Goal: Information Seeking & Learning: Check status

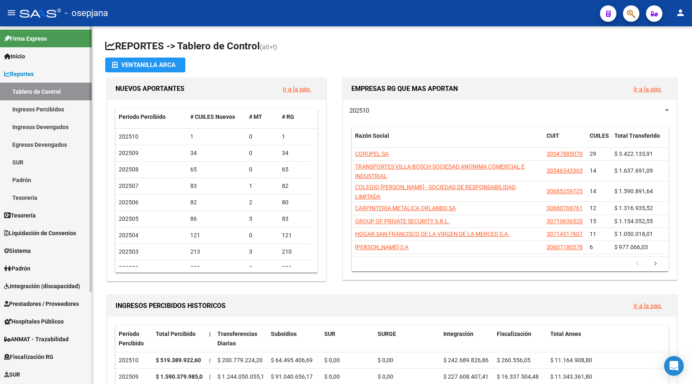
click at [42, 105] on link "Ingresos Percibidos" at bounding box center [46, 109] width 92 height 18
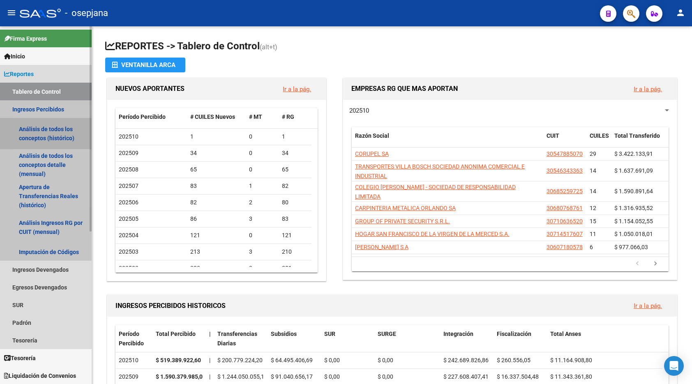
click at [42, 135] on link "Análisis de todos los conceptos (histórico)" at bounding box center [46, 133] width 92 height 31
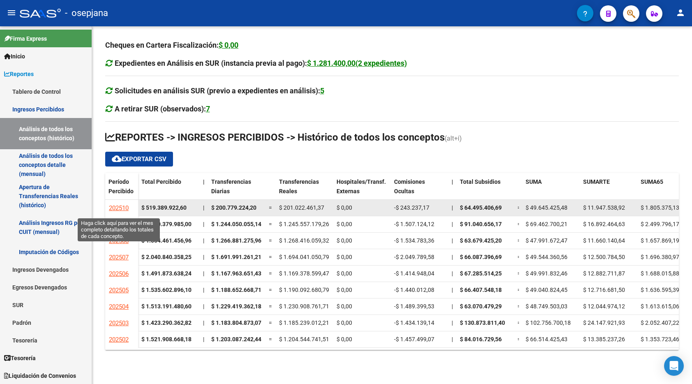
click at [111, 206] on span "202510" at bounding box center [119, 207] width 20 height 7
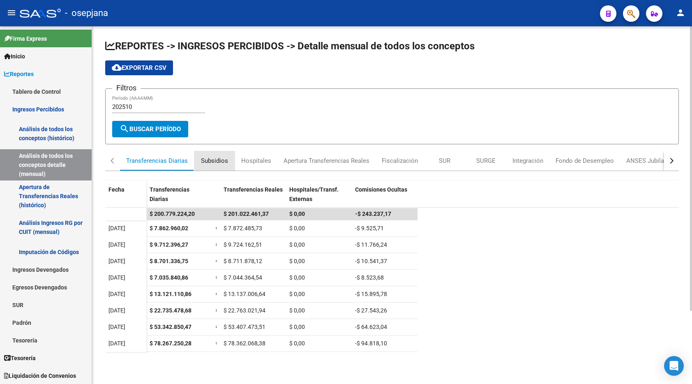
click at [218, 160] on div "Subsidios" at bounding box center [214, 160] width 27 height 9
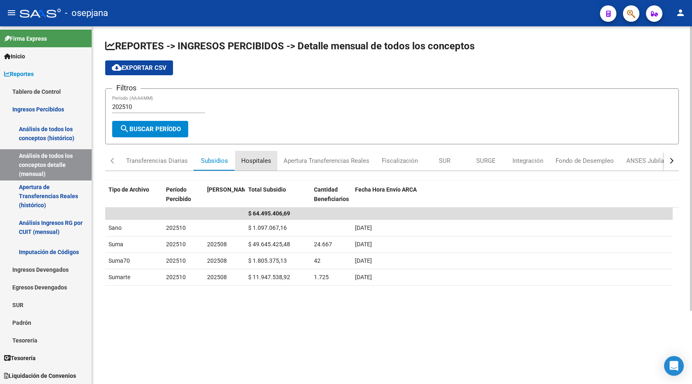
click at [261, 158] on div "Hospitales" at bounding box center [256, 160] width 30 height 9
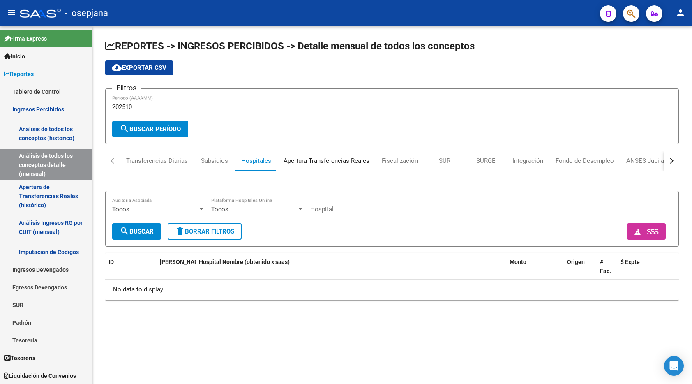
click at [326, 159] on div "Apertura Transferencias Reales" at bounding box center [327, 160] width 86 height 9
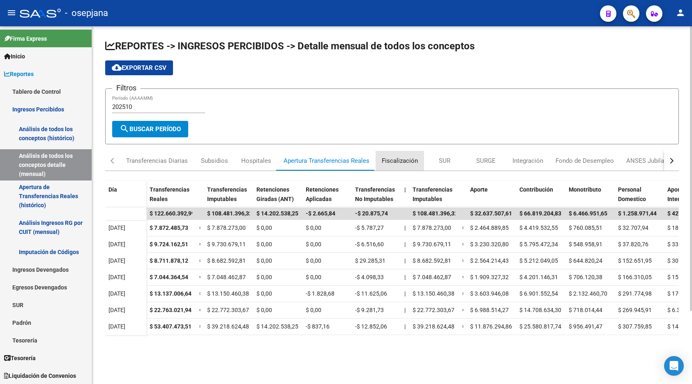
click at [410, 160] on div "Fiscalización" at bounding box center [400, 160] width 36 height 9
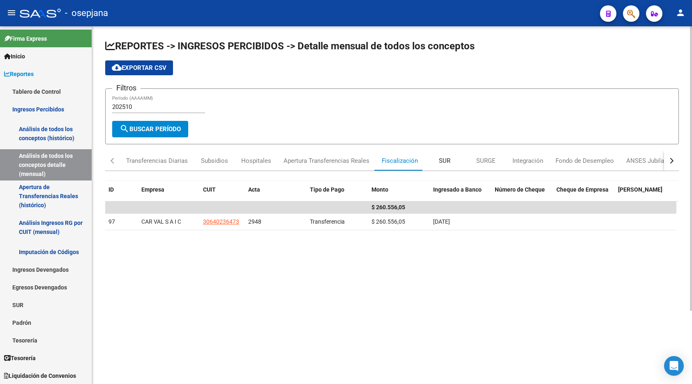
click at [444, 160] on div "SUR" at bounding box center [445, 160] width 12 height 9
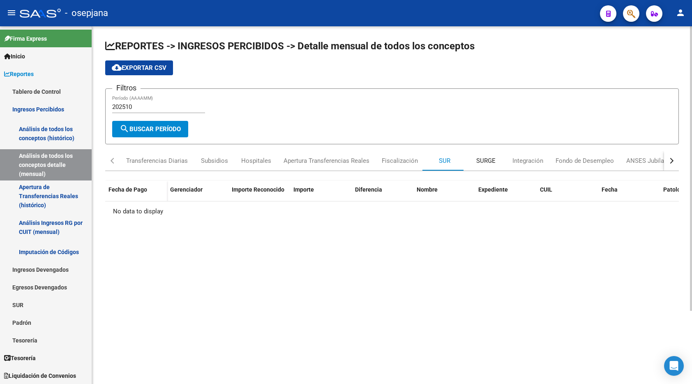
click at [488, 157] on div "SURGE" at bounding box center [485, 160] width 19 height 9
click at [530, 159] on div "Integración" at bounding box center [528, 160] width 31 height 9
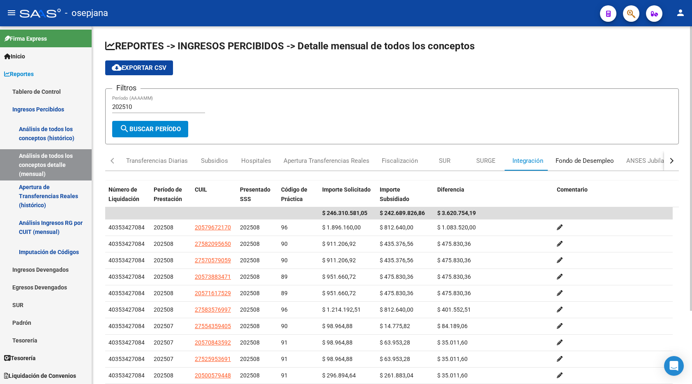
click at [576, 159] on div "Fondo de Desempleo" at bounding box center [585, 160] width 58 height 9
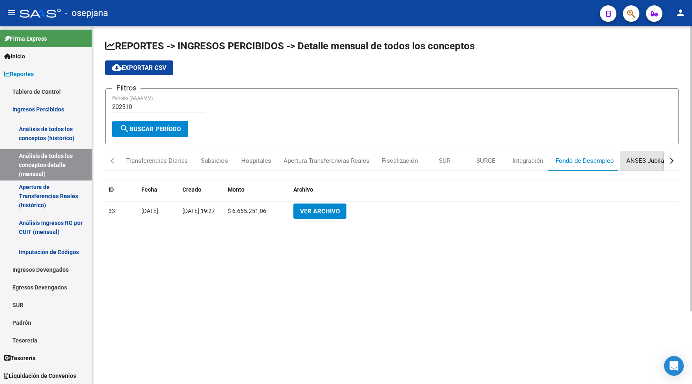
click at [640, 159] on div "ANSES Jubilados" at bounding box center [651, 160] width 48 height 9
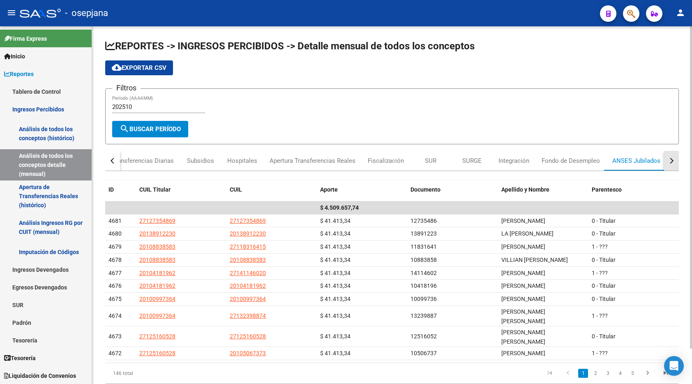
click at [675, 157] on button "button" at bounding box center [671, 161] width 15 height 20
click at [640, 161] on div "Otros ingresos" at bounding box center [641, 160] width 41 height 9
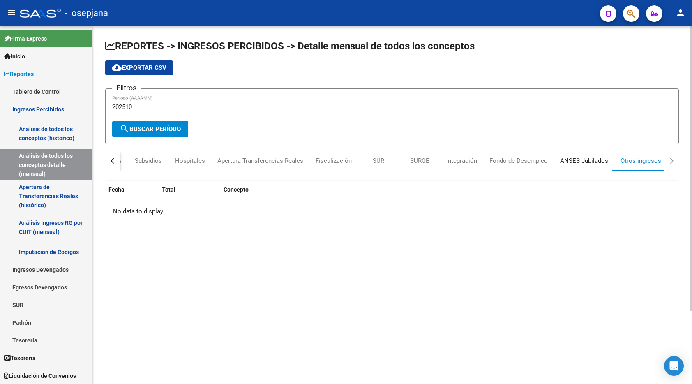
click at [588, 161] on div "ANSES Jubilados" at bounding box center [584, 160] width 48 height 9
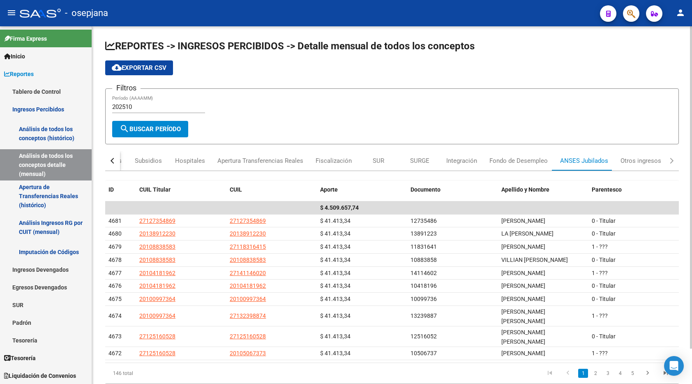
click at [110, 160] on button "button" at bounding box center [112, 161] width 15 height 20
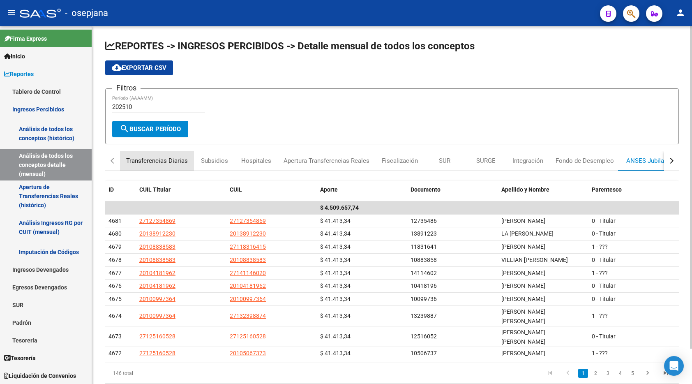
click at [163, 157] on div "Transferencias Diarias" at bounding box center [157, 160] width 62 height 9
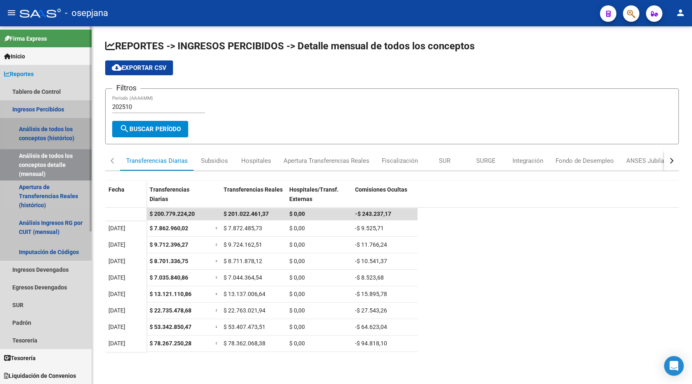
click at [35, 136] on link "Análisis de todos los conceptos (histórico)" at bounding box center [46, 133] width 92 height 31
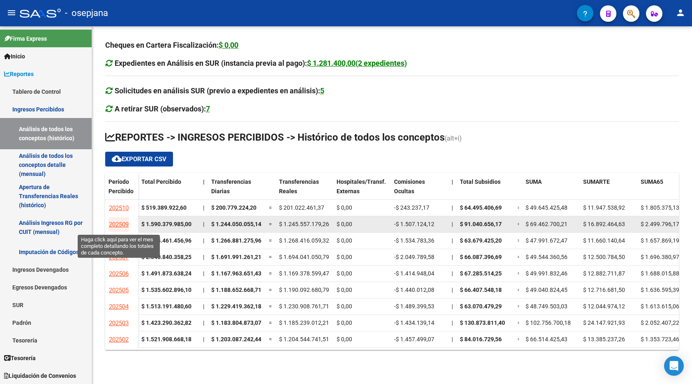
click at [117, 222] on span "202509" at bounding box center [119, 224] width 20 height 7
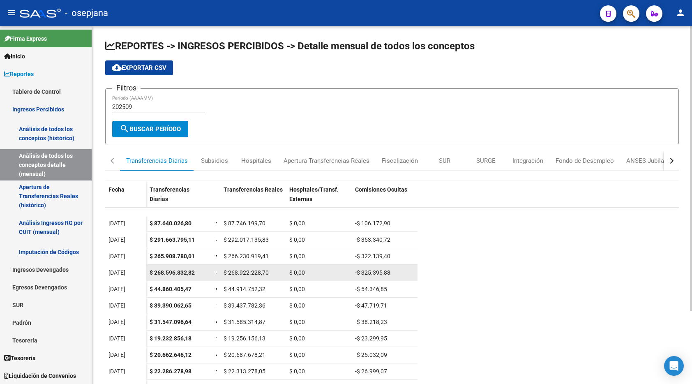
scroll to position [38, 0]
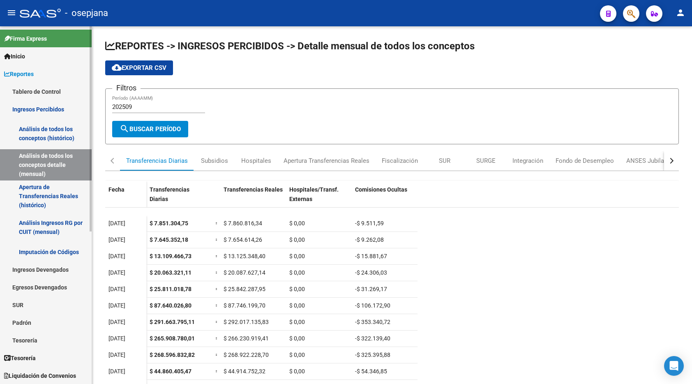
click at [42, 108] on link "Ingresos Percibidos" at bounding box center [46, 109] width 92 height 18
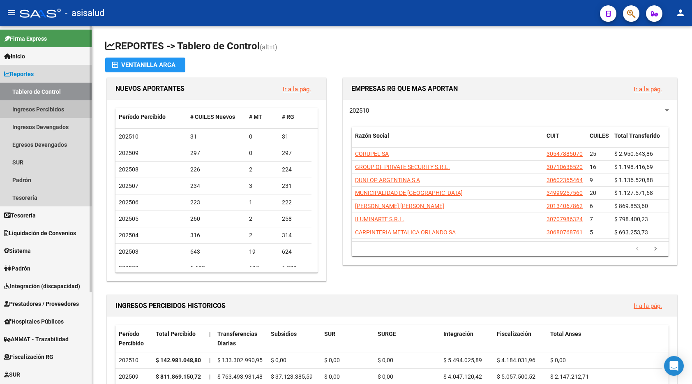
click at [44, 110] on link "Ingresos Percibidos" at bounding box center [46, 109] width 92 height 18
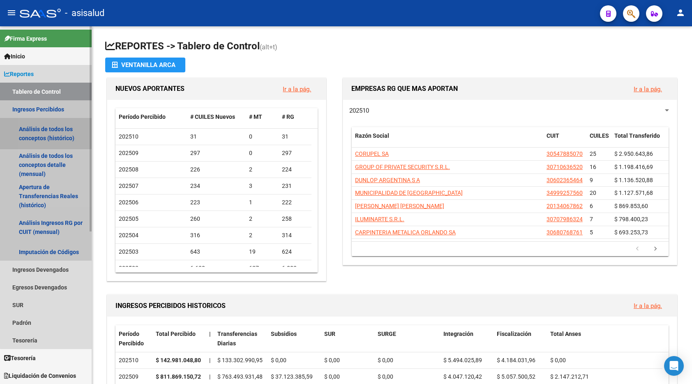
click at [49, 134] on link "Análisis de todos los conceptos (histórico)" at bounding box center [46, 133] width 92 height 31
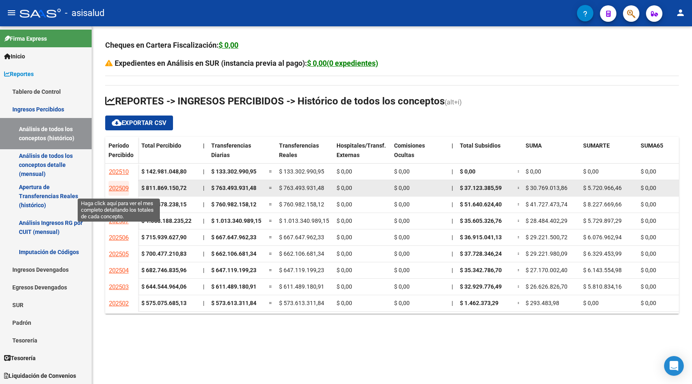
click at [116, 187] on span "202509" at bounding box center [119, 188] width 20 height 7
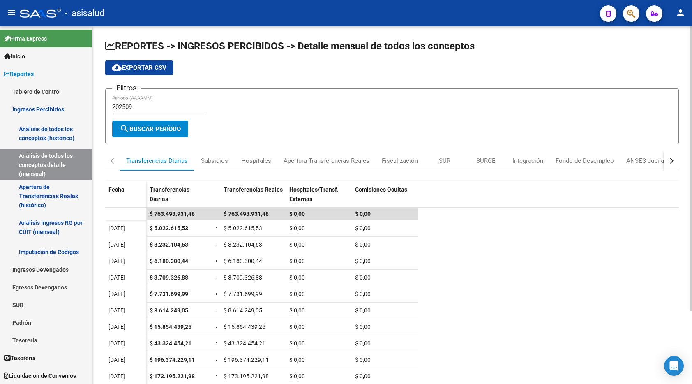
scroll to position [91, 0]
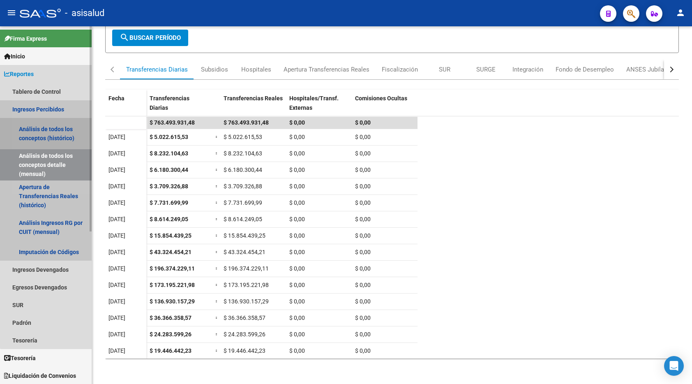
click at [50, 127] on link "Análisis de todos los conceptos (histórico)" at bounding box center [46, 133] width 92 height 31
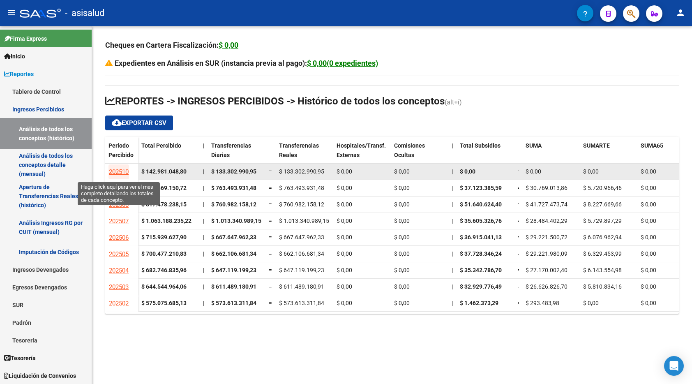
click at [116, 172] on span "202510" at bounding box center [119, 171] width 20 height 7
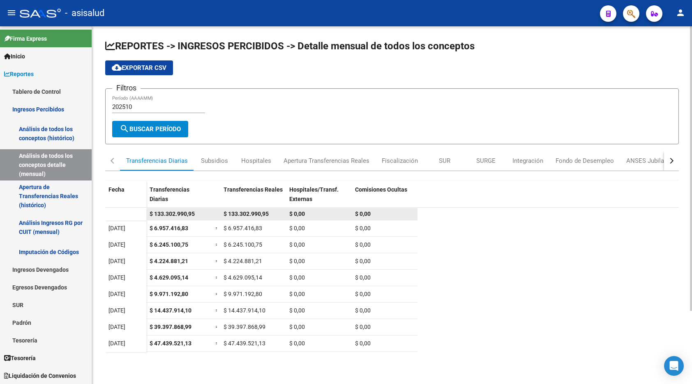
scroll to position [91, 0]
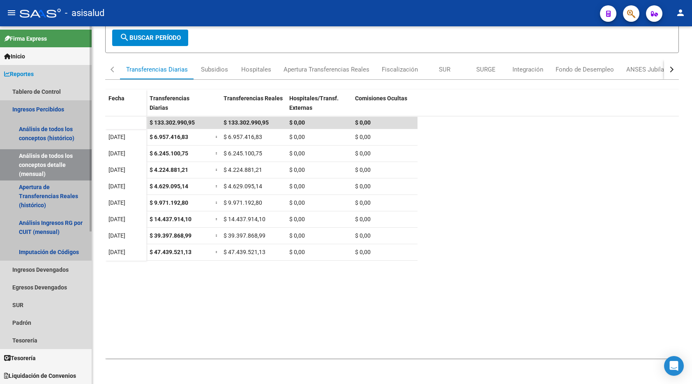
click at [50, 111] on link "Ingresos Percibidos" at bounding box center [46, 109] width 92 height 18
